Goal: Task Accomplishment & Management: Complete application form

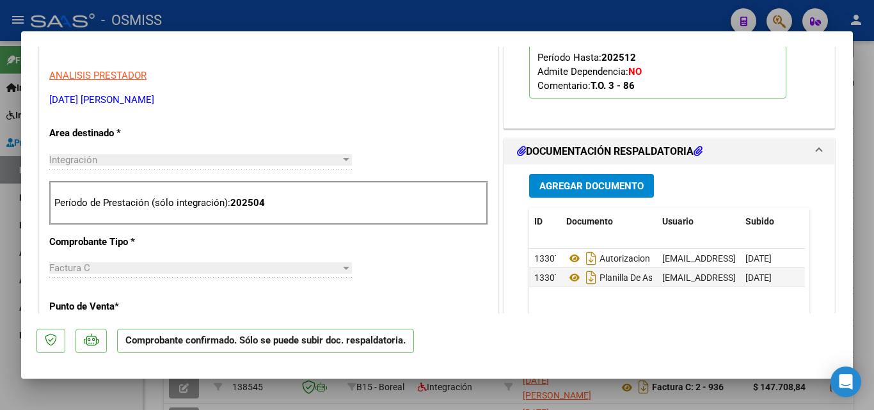
scroll to position [448, 0]
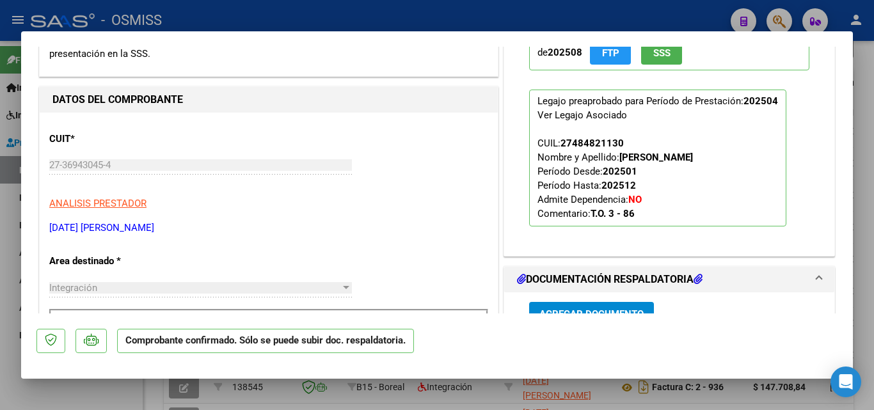
drag, startPoint x: 617, startPoint y: 158, endPoint x: 730, endPoint y: 159, distance: 112.7
click at [730, 159] on p "Legajo preaprobado para Período de Prestación: 202504 Ver Legajo Asociado CUIL:…" at bounding box center [657, 158] width 257 height 137
copy strong "[PERSON_NAME]"
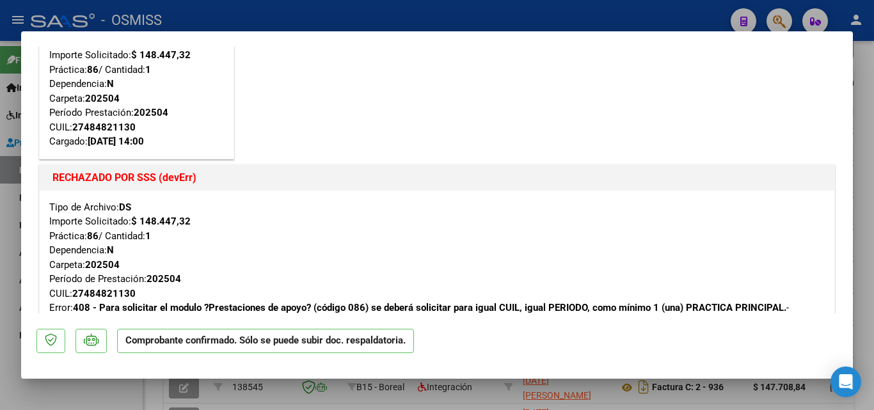
scroll to position [128, 0]
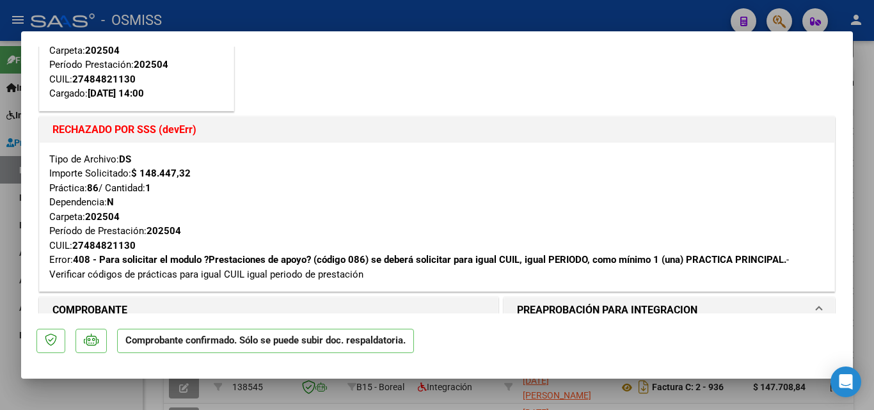
type input "$ 0,00"
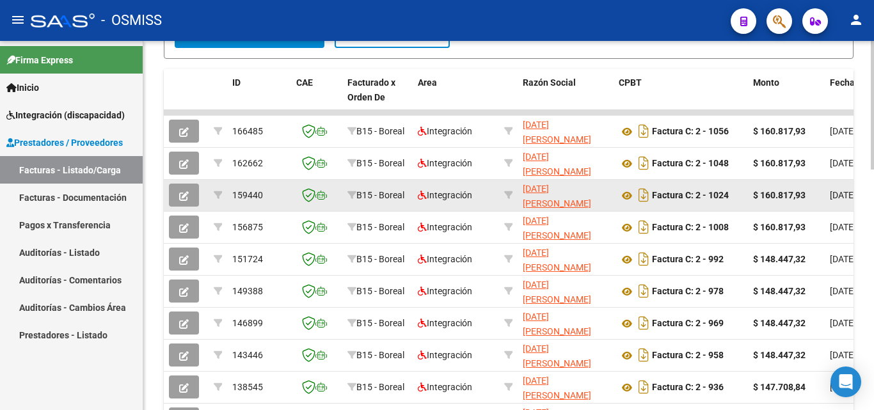
scroll to position [577, 0]
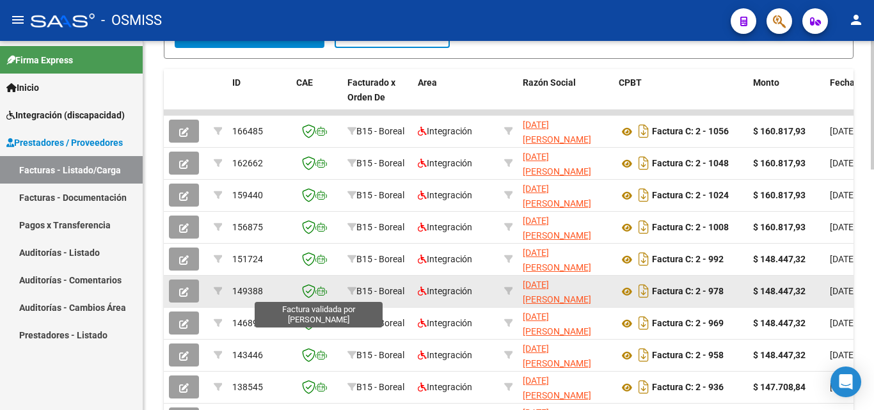
click at [288, 295] on datatable-body-cell "149388" at bounding box center [259, 291] width 64 height 31
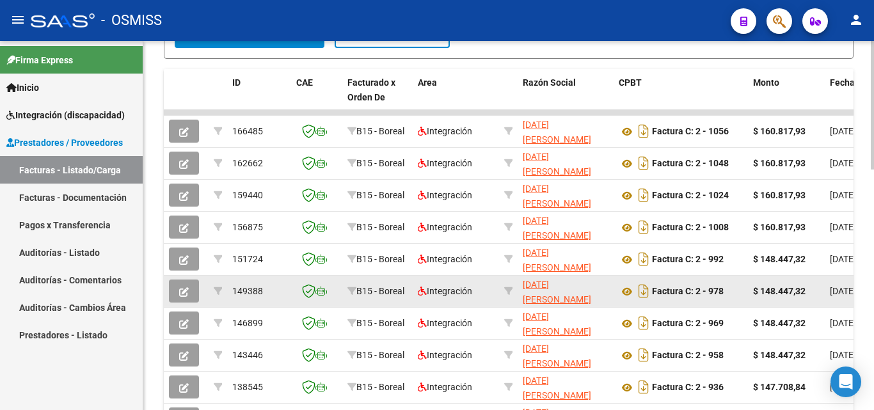
click at [185, 289] on icon "button" at bounding box center [184, 292] width 10 height 10
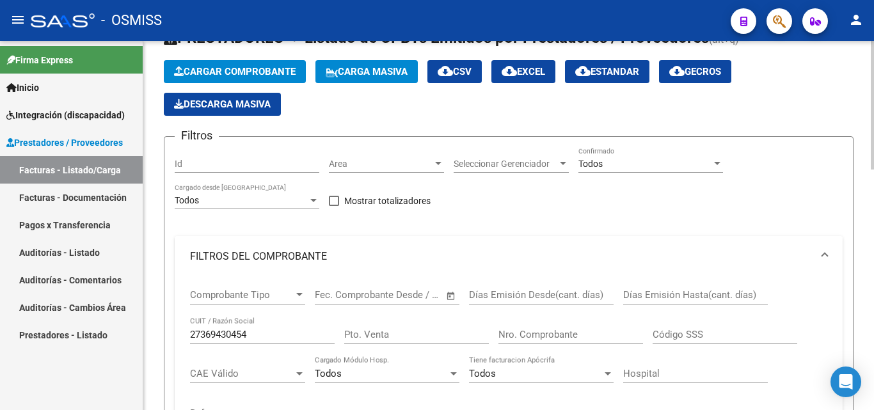
scroll to position [0, 0]
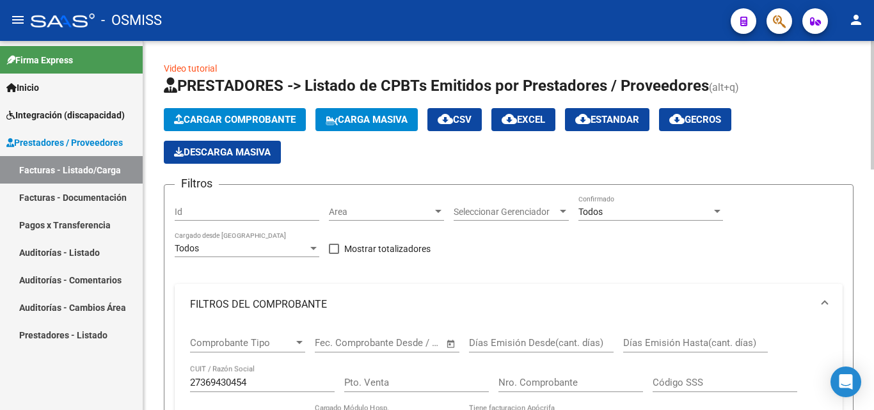
click at [255, 382] on input "27369430454" at bounding box center [262, 383] width 145 height 12
paste input "30710899181"
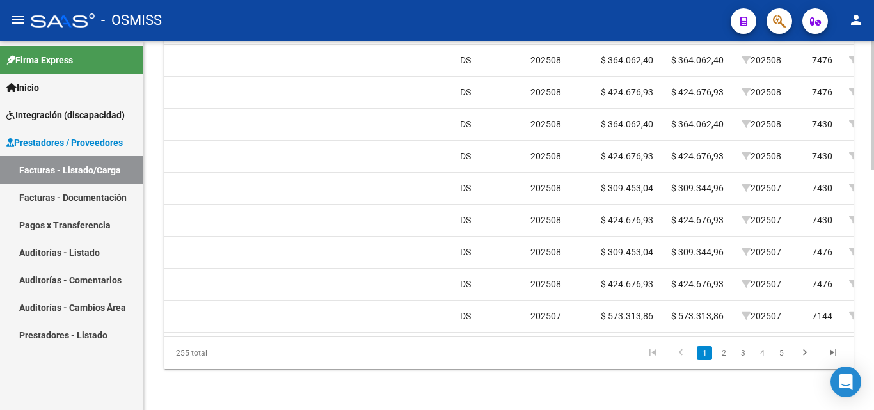
scroll to position [0, 1241]
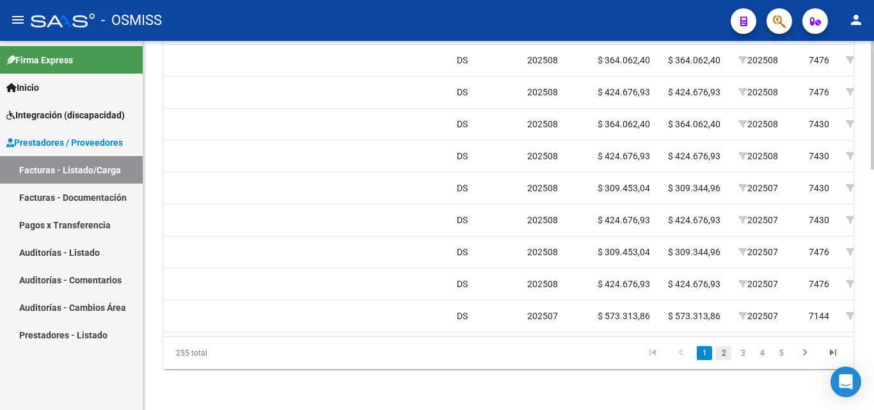
type input "30710899181"
click at [724, 356] on link "2" at bounding box center [723, 353] width 15 height 14
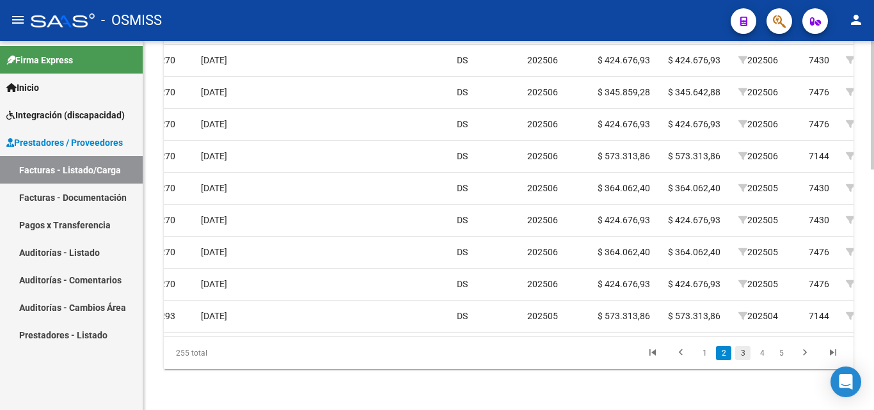
click at [743, 353] on link "3" at bounding box center [743, 353] width 15 height 14
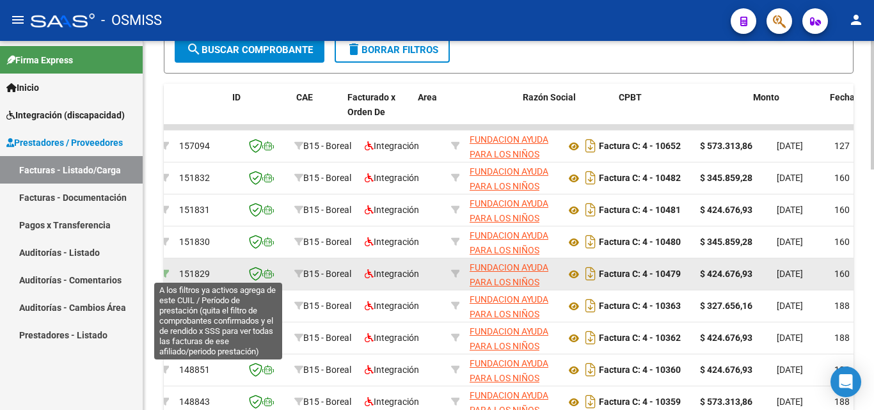
scroll to position [0, 0]
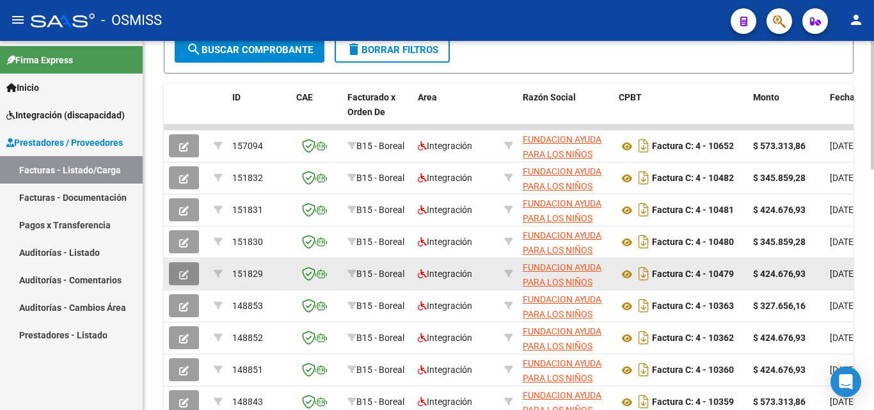
click at [182, 273] on icon "button" at bounding box center [184, 275] width 10 height 10
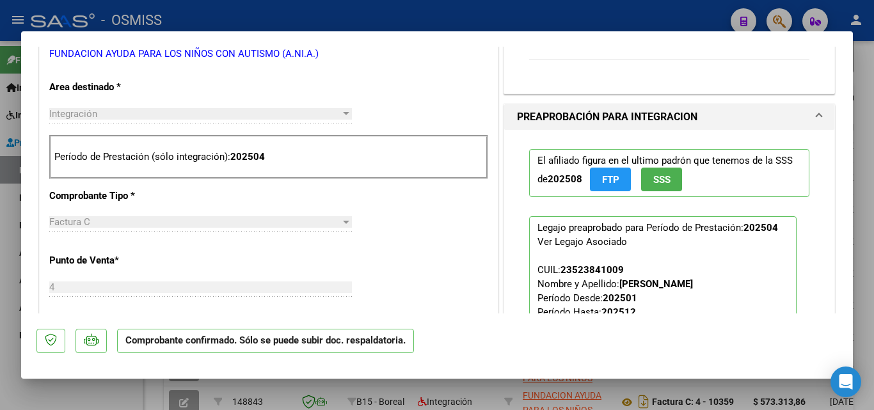
scroll to position [448, 0]
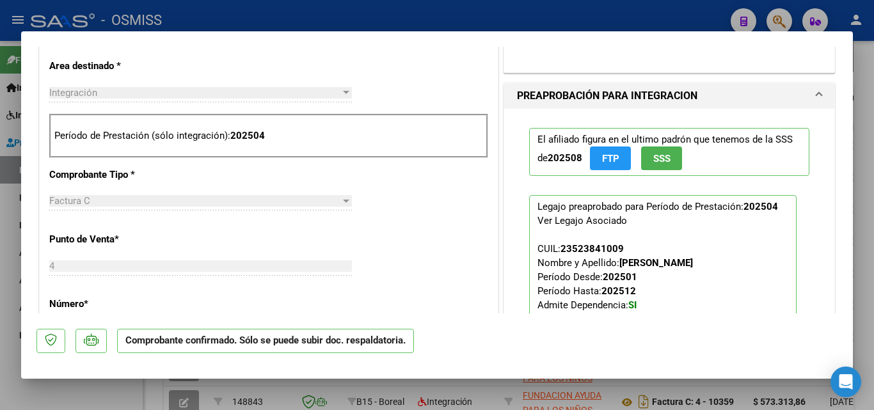
type input "$ 0,00"
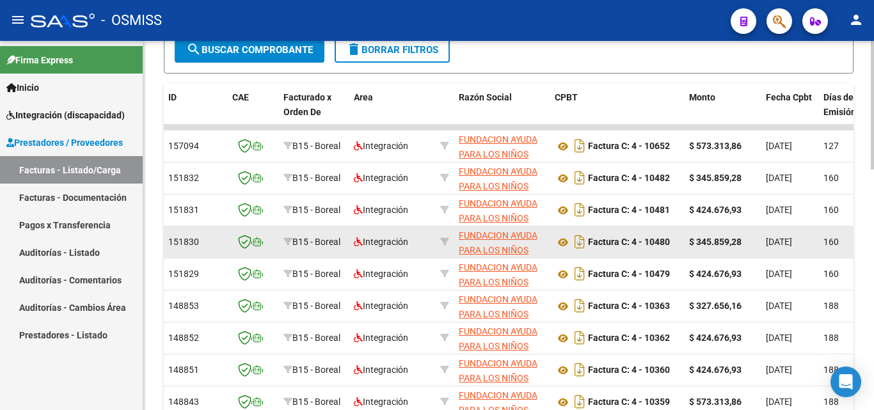
scroll to position [0, 0]
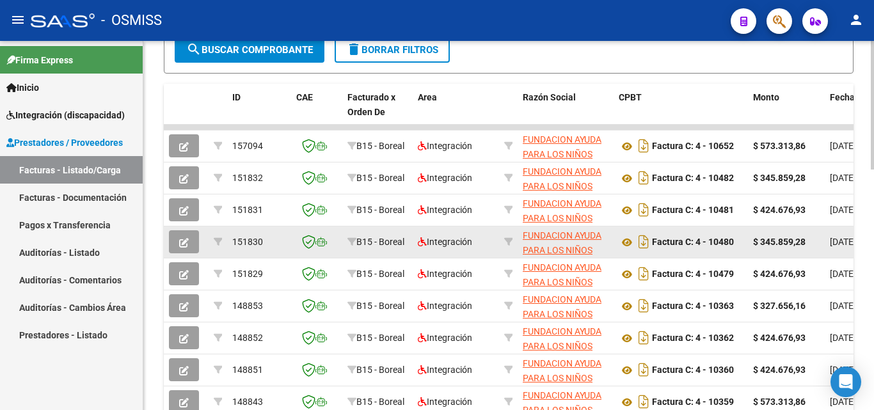
click at [187, 245] on icon "button" at bounding box center [184, 243] width 10 height 10
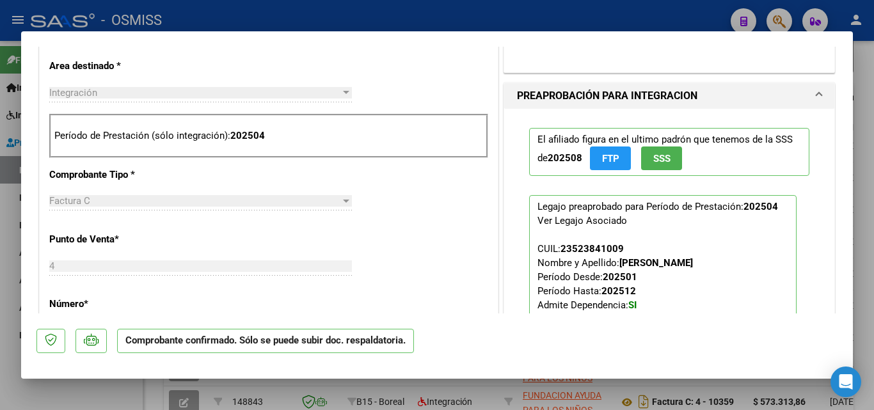
type input "$ 0,00"
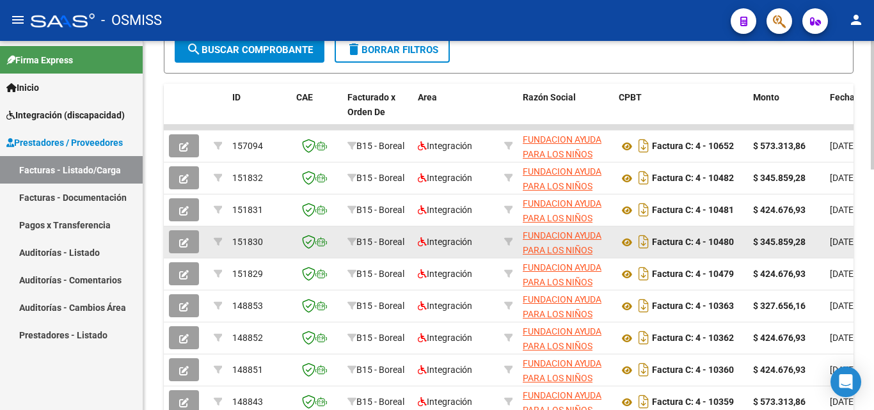
scroll to position [563, 0]
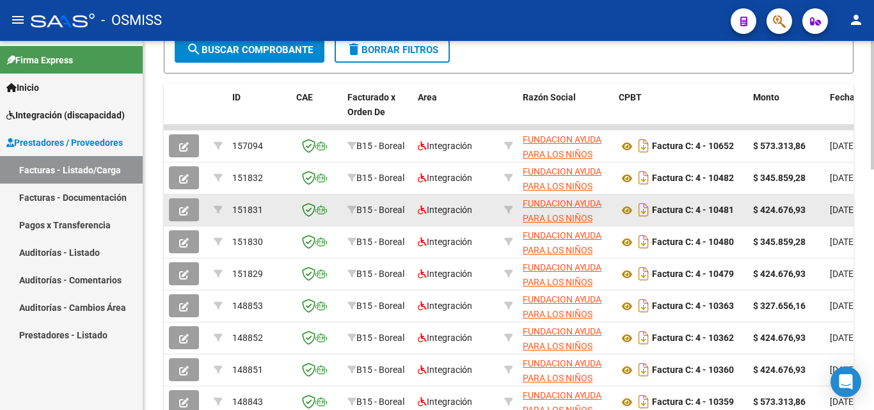
click at [184, 210] on icon "button" at bounding box center [184, 211] width 10 height 10
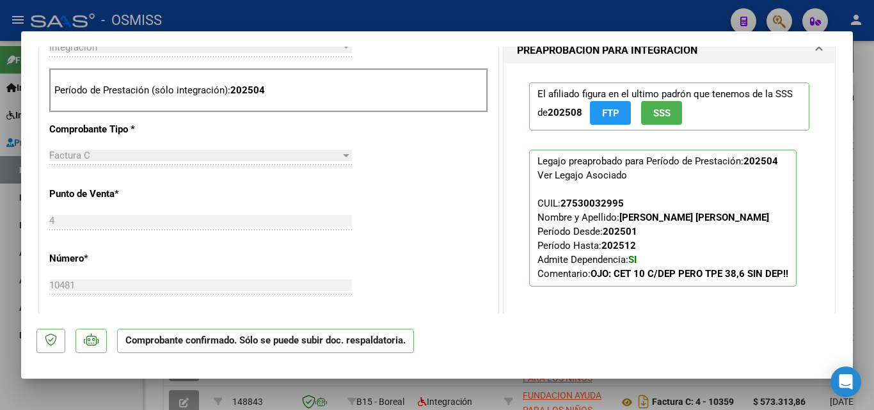
scroll to position [512, 0]
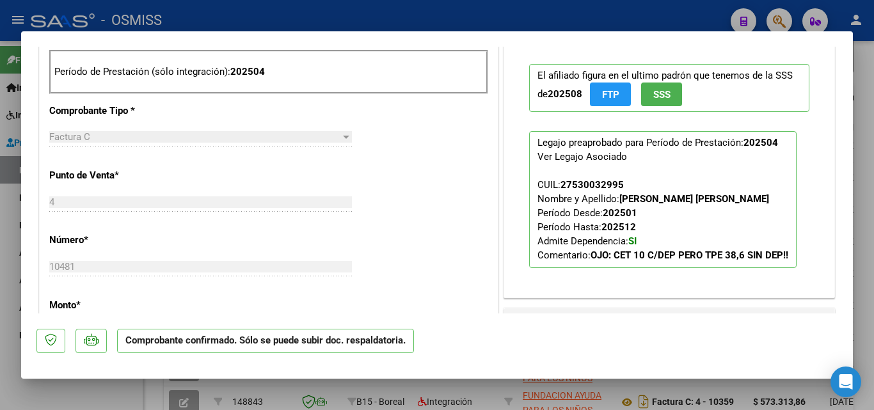
type input "$ 0,00"
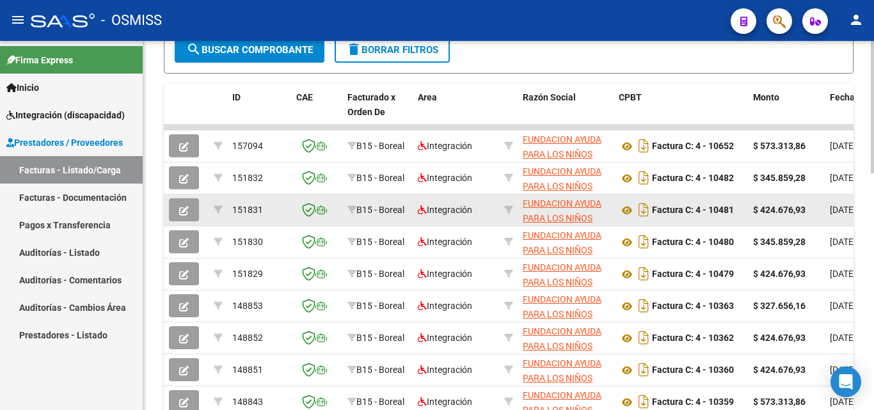
scroll to position [563, 0]
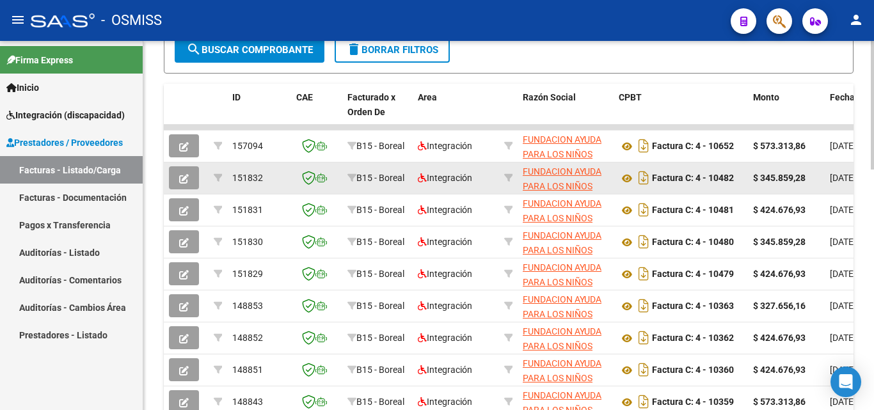
click at [184, 173] on span "button" at bounding box center [184, 178] width 10 height 12
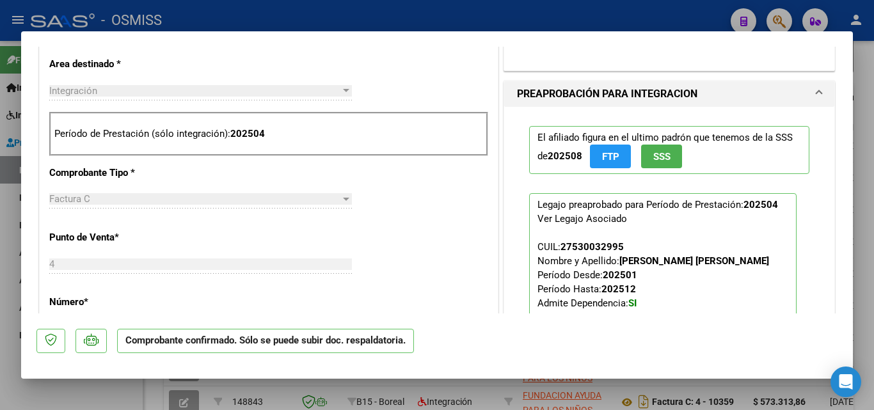
scroll to position [448, 0]
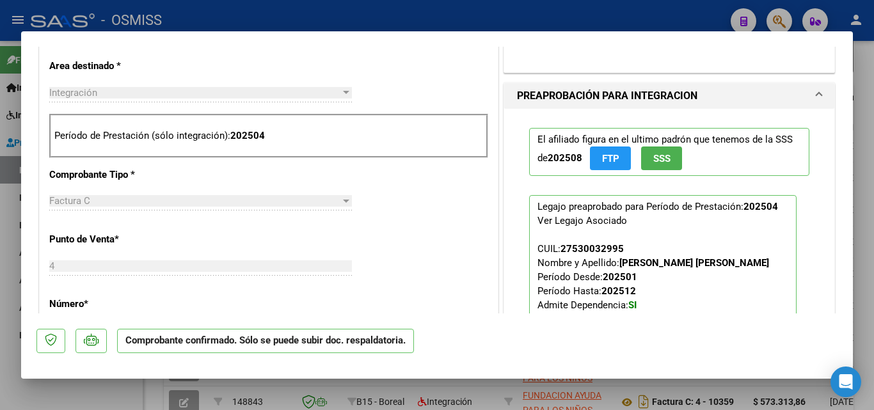
type input "$ 0,00"
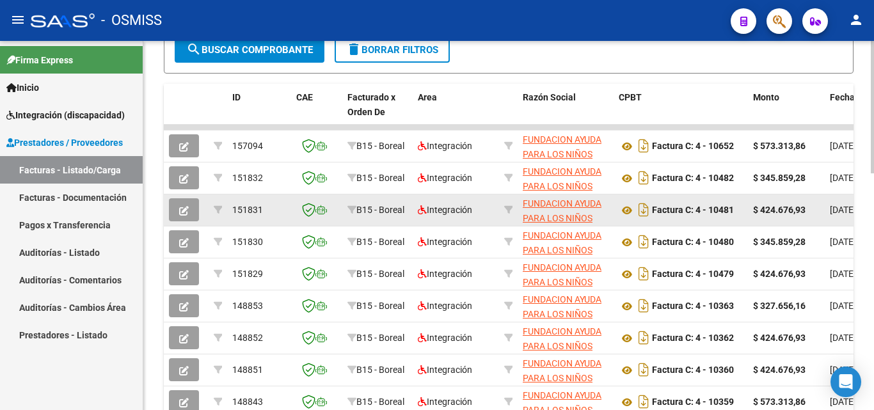
scroll to position [563, 0]
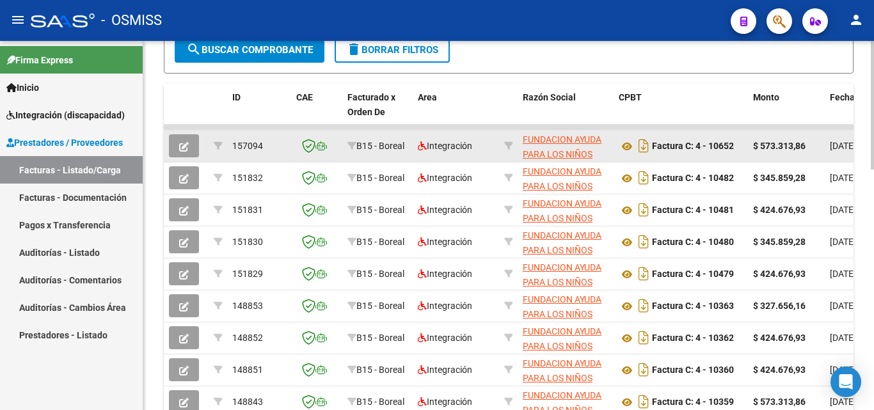
click at [185, 151] on icon "button" at bounding box center [184, 147] width 10 height 10
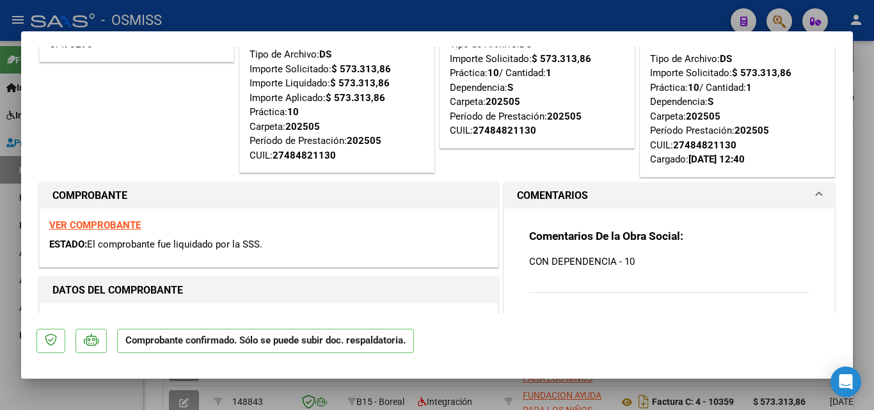
scroll to position [0, 0]
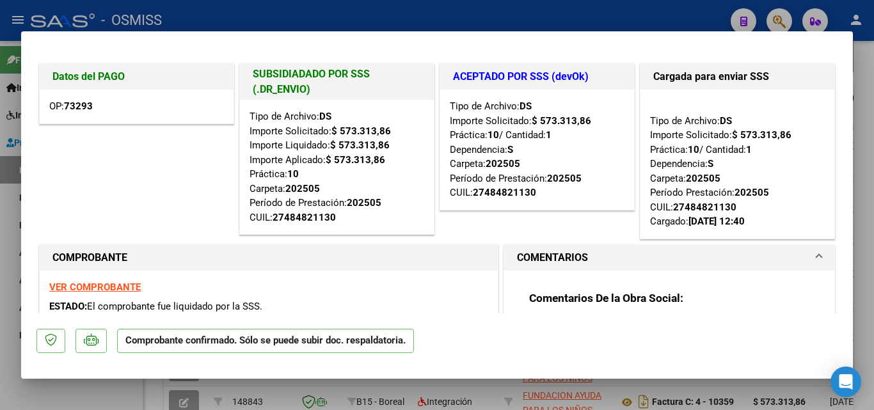
type input "$ 0,00"
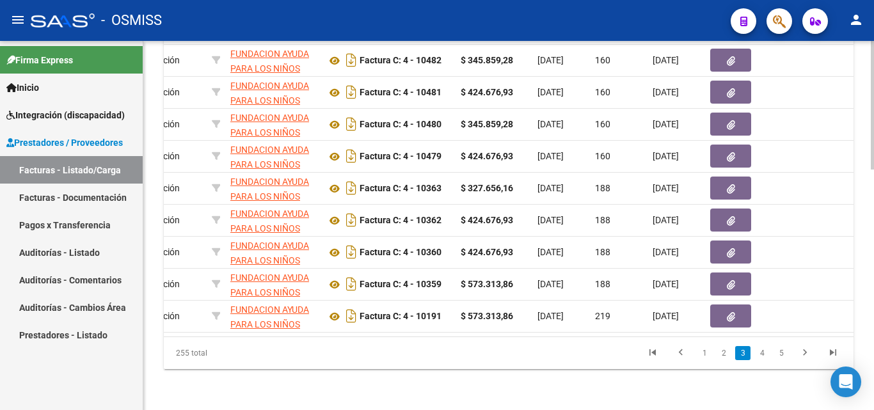
scroll to position [0, 266]
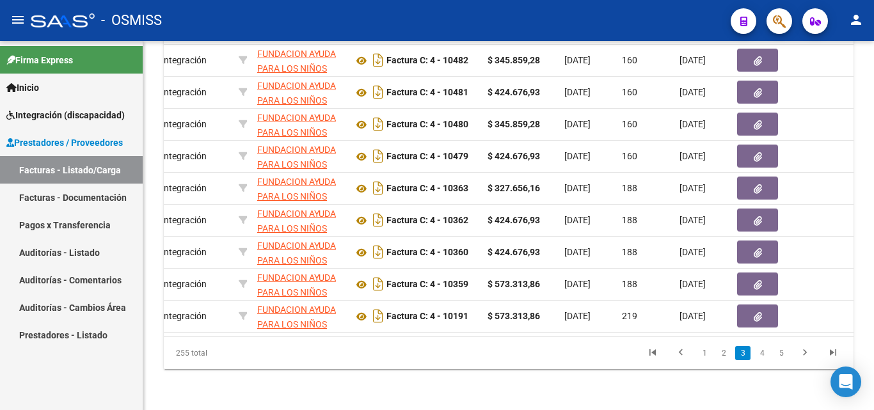
drag, startPoint x: 305, startPoint y: 359, endPoint x: 228, endPoint y: 350, distance: 77.4
click at [228, 351] on div "255 total 1 2 3 4 5" at bounding box center [509, 353] width 690 height 32
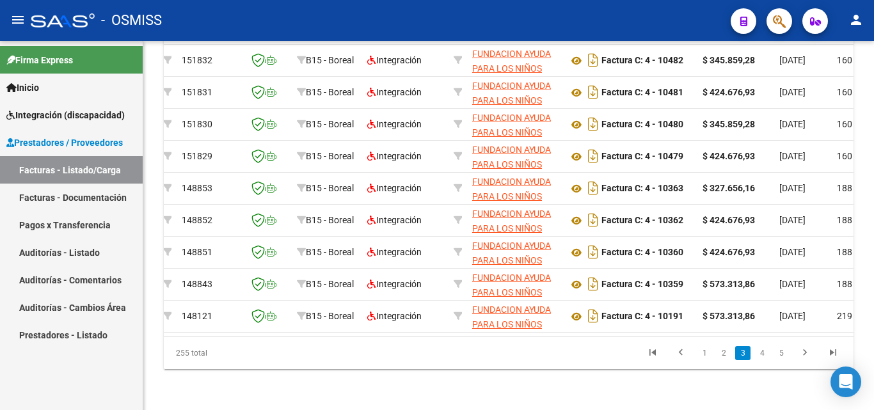
scroll to position [0, 0]
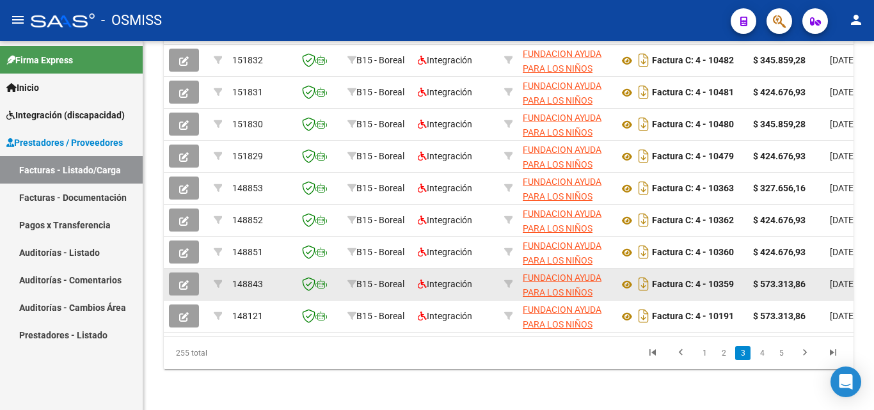
click at [175, 278] on button "button" at bounding box center [184, 284] width 30 height 23
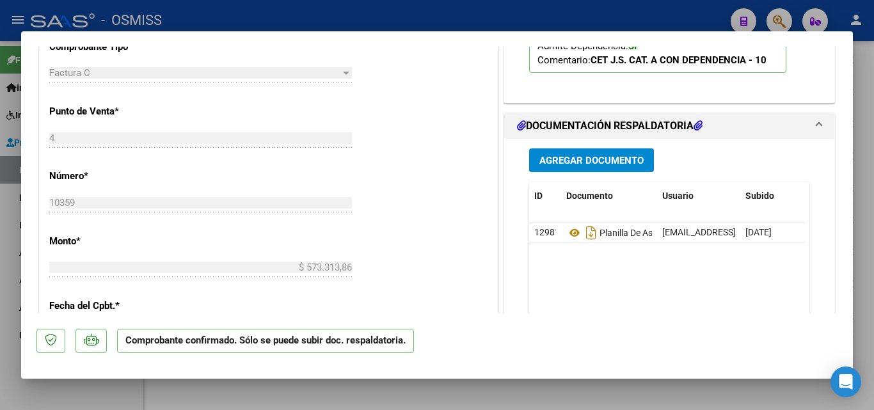
scroll to position [448, 0]
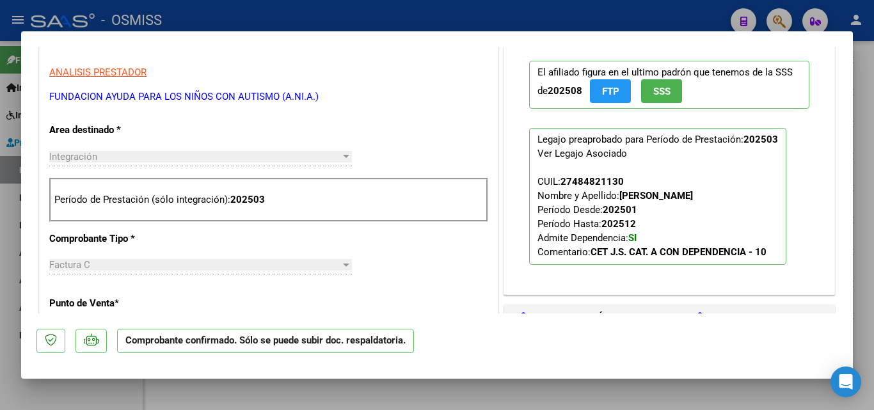
type input "$ 0,00"
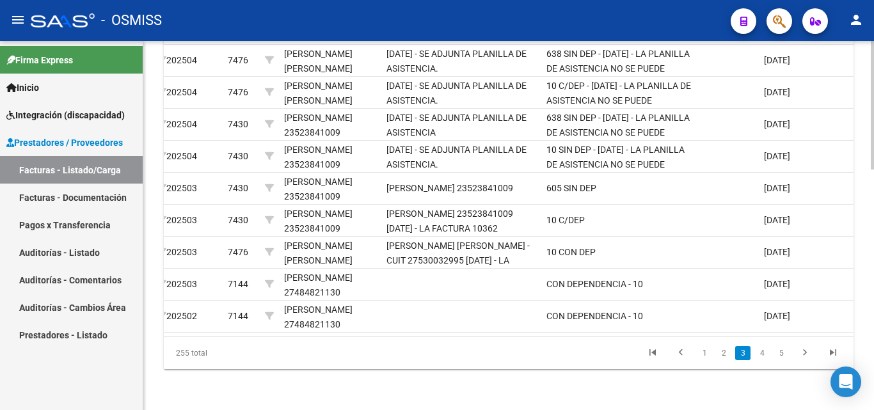
scroll to position [0, 1920]
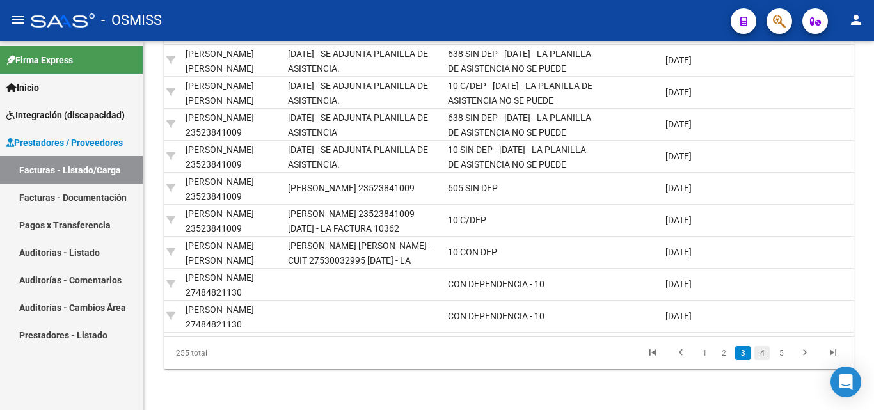
click at [765, 355] on link "4" at bounding box center [762, 353] width 15 height 14
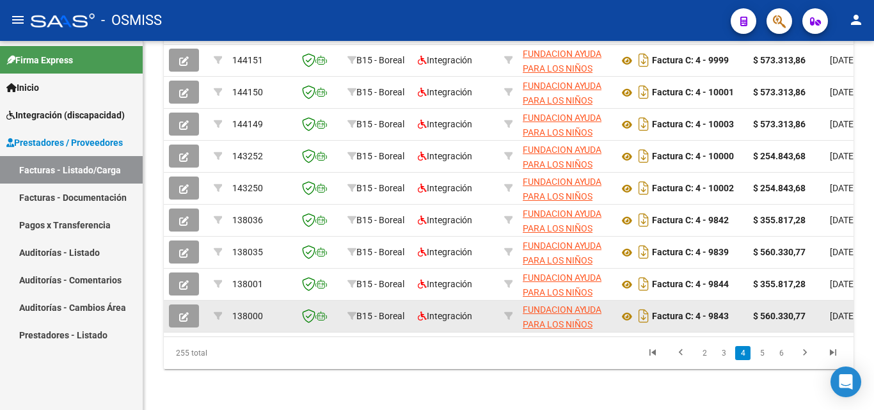
scroll to position [691, 0]
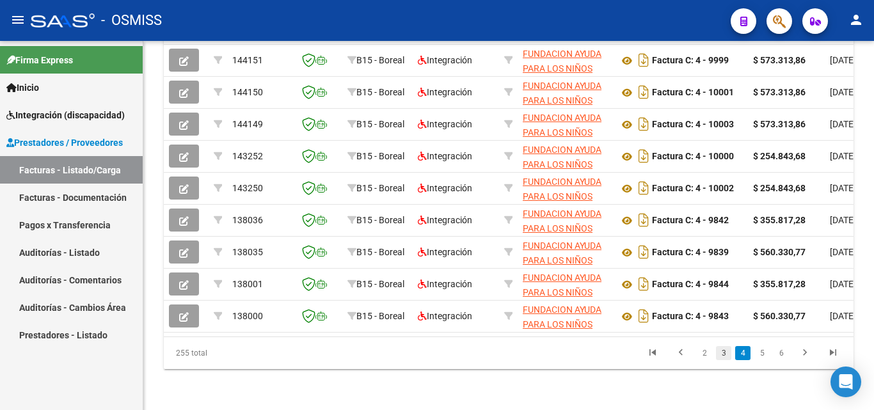
click at [727, 358] on link "3" at bounding box center [723, 353] width 15 height 14
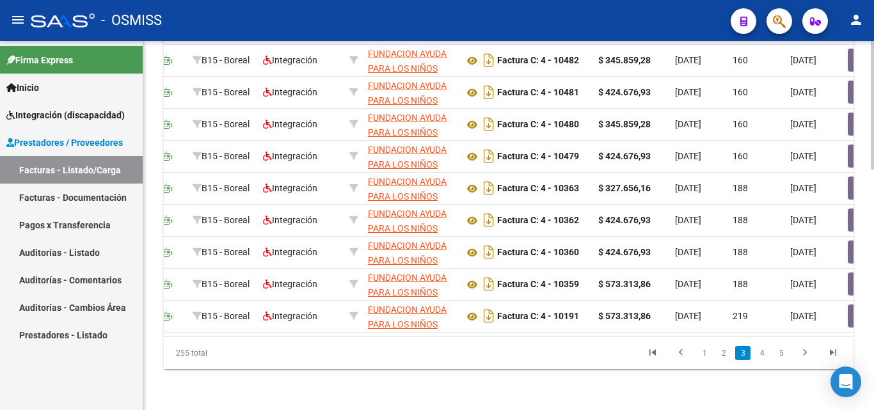
scroll to position [0, 1378]
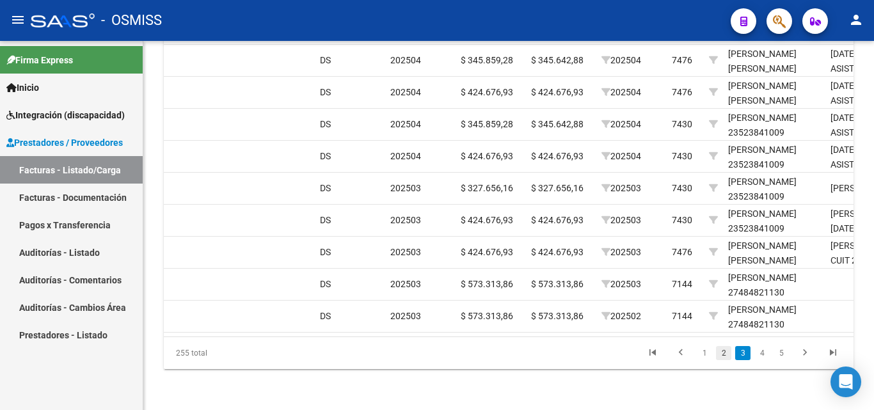
click at [727, 355] on link "2" at bounding box center [723, 353] width 15 height 14
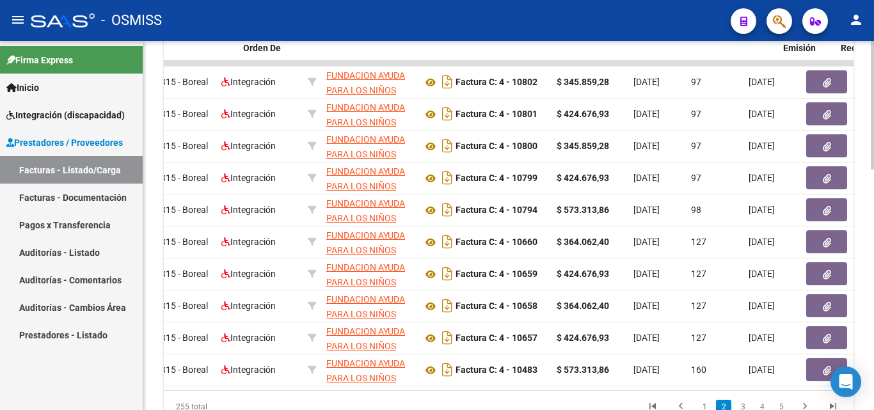
scroll to position [0, 0]
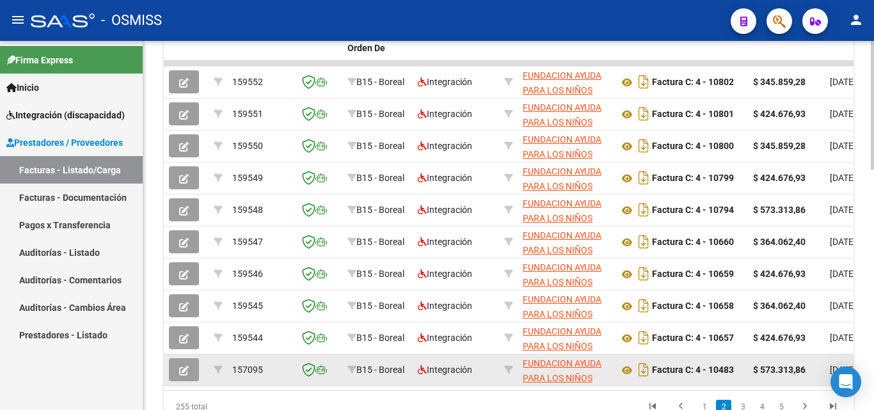
click at [180, 373] on icon "button" at bounding box center [184, 371] width 10 height 10
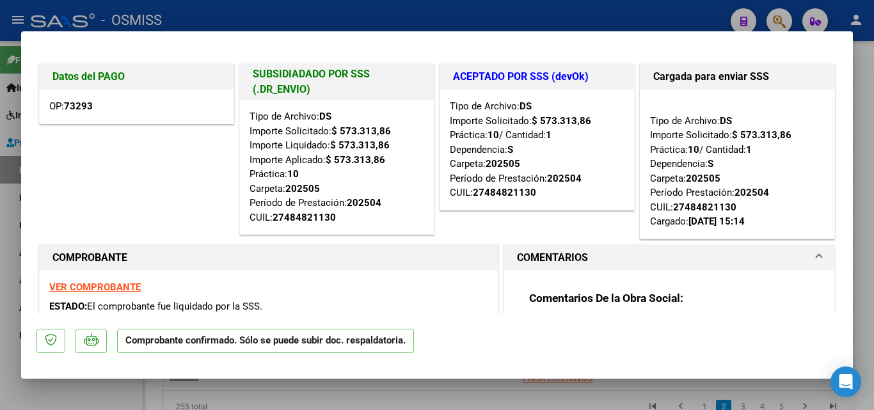
click at [80, 285] on strong "VER COMPROBANTE" at bounding box center [95, 288] width 92 height 12
type input "$ 0,00"
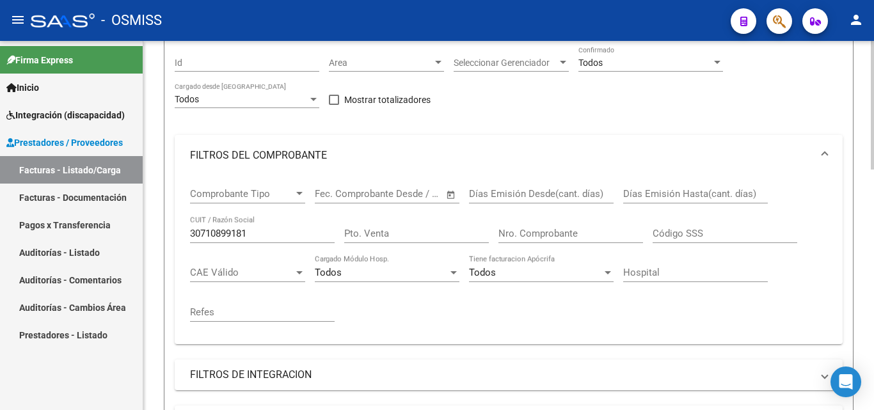
scroll to position [147, 0]
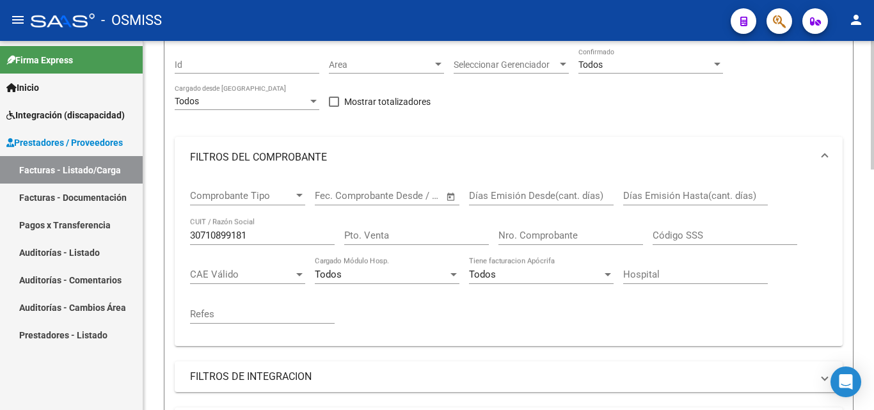
click at [227, 235] on input "30710899181" at bounding box center [262, 236] width 145 height 12
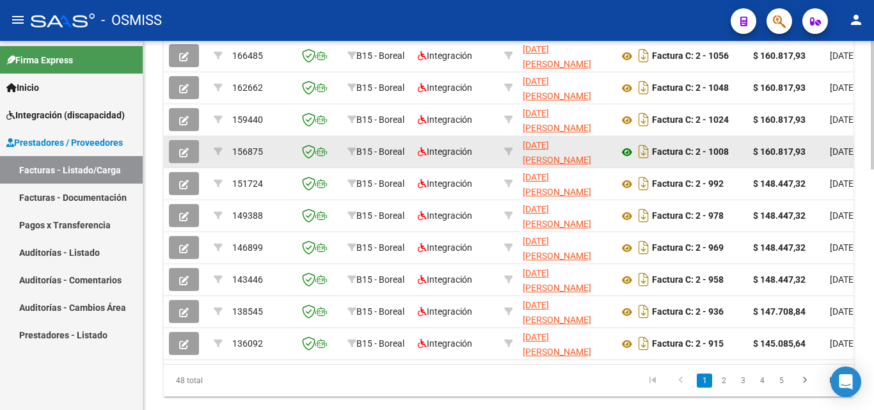
scroll to position [627, 0]
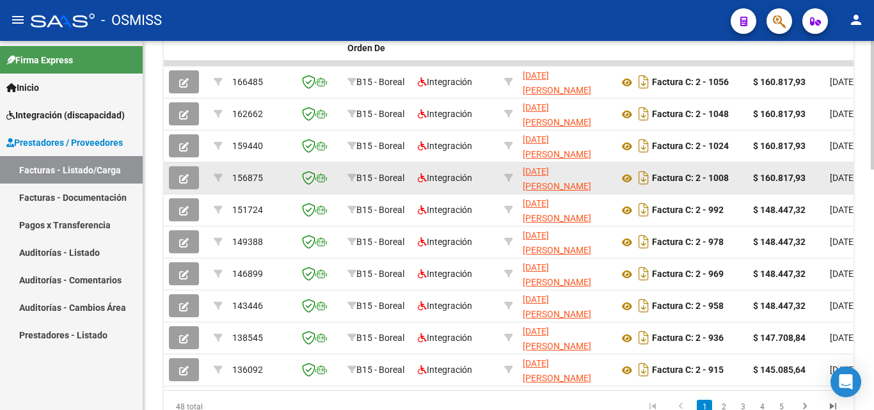
type input "27369430454"
click at [778, 176] on strong "$ 160.817,93" at bounding box center [779, 178] width 52 height 10
click at [186, 182] on icon "button" at bounding box center [184, 179] width 10 height 10
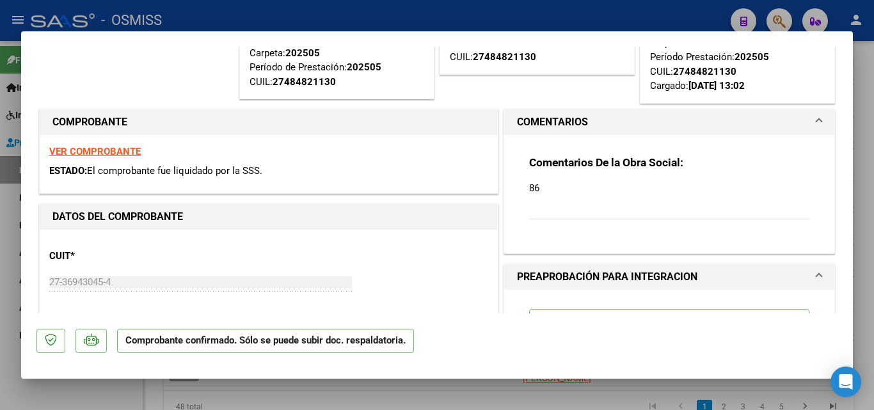
scroll to position [128, 0]
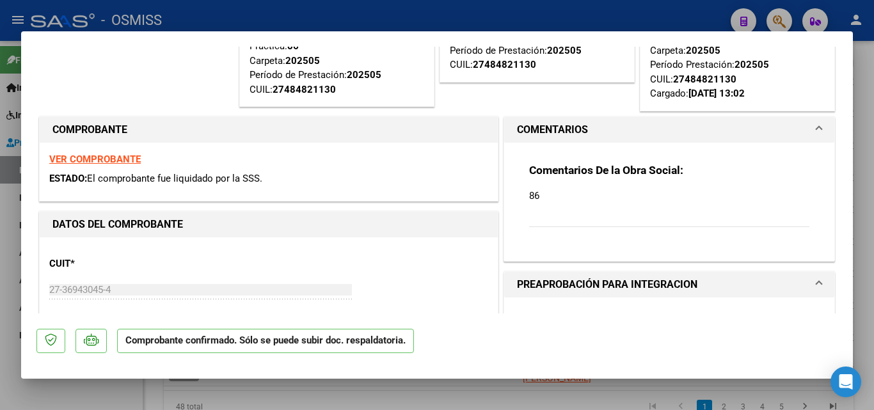
click at [99, 159] on strong "VER COMPROBANTE" at bounding box center [95, 160] width 92 height 12
